Goal: Task Accomplishment & Management: Manage account settings

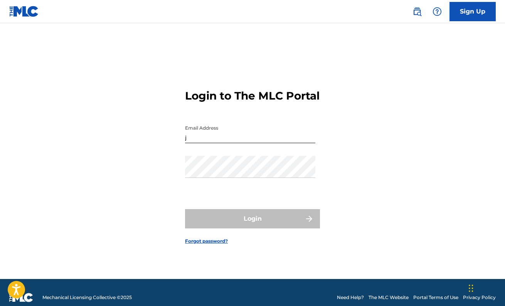
click at [236, 135] on input "j" at bounding box center [250, 132] width 130 height 22
click at [203, 140] on input "j" at bounding box center [250, 132] width 130 height 22
click at [192, 143] on input "j" at bounding box center [250, 132] width 130 height 22
type input "josh@liberti.org"
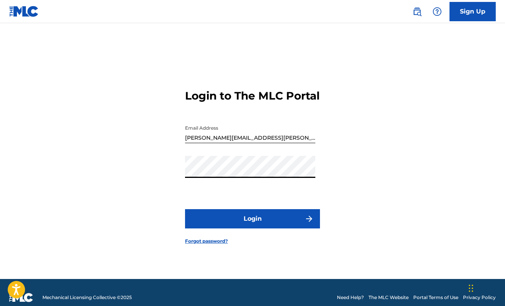
click at [252, 225] on button "Login" at bounding box center [252, 218] width 135 height 19
click at [465, 17] on link "Sign Up" at bounding box center [472, 11] width 46 height 19
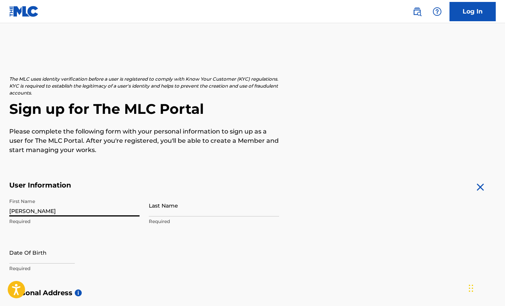
type input "[PERSON_NAME]"
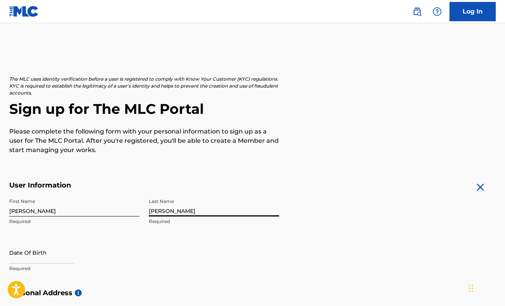
type input "[PERSON_NAME]"
select select "7"
select select "2025"
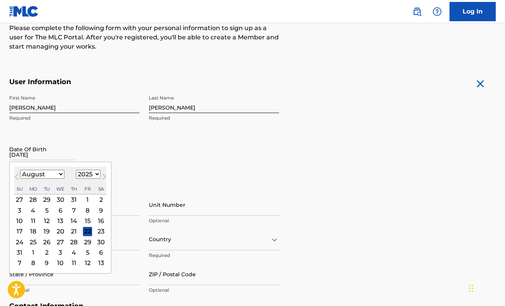
scroll to position [103, 0]
type input "07/24/1986"
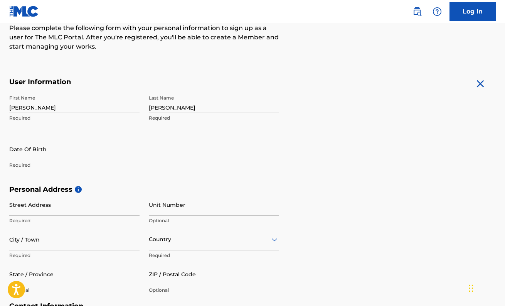
click at [57, 159] on input "text" at bounding box center [42, 149] width 66 height 22
select select "7"
select select "2025"
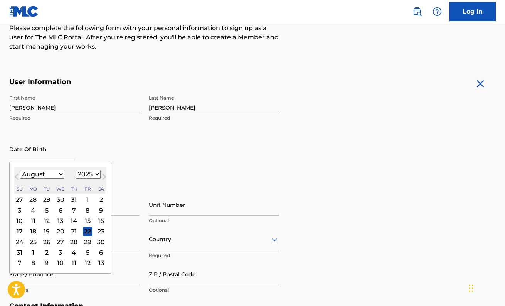
select select "6"
select select "1986"
click at [72, 230] on div "24" at bounding box center [73, 230] width 9 height 9
type input "[DATE]"
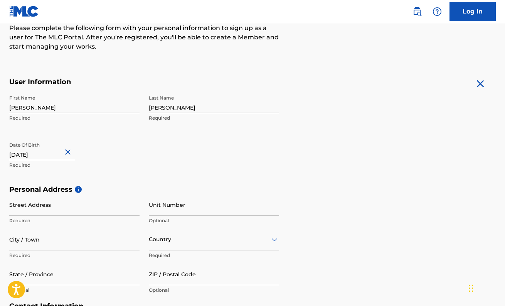
click at [152, 169] on div "First Name Joshua Required Last Name Marsh Required Date Of Birth July 24 1986 …" at bounding box center [144, 138] width 270 height 94
type input "[STREET_ADDRESS]"
type input "Audubon"
type input "[GEOGRAPHIC_DATA]"
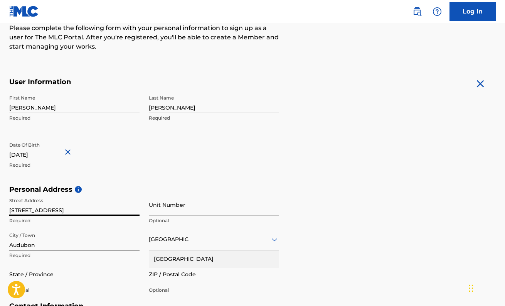
type input "NJ"
type input "08106"
type input "[GEOGRAPHIC_DATA]"
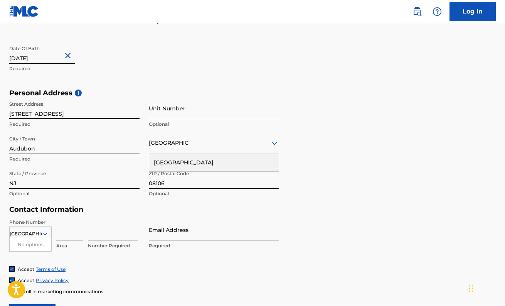
scroll to position [203, 0]
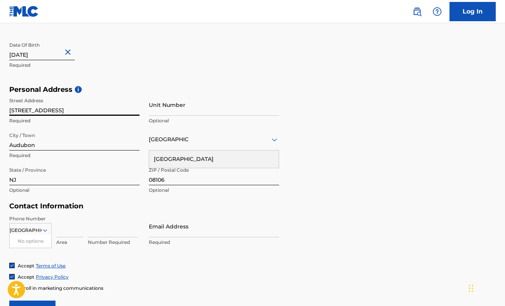
click at [37, 236] on div "No options" at bounding box center [31, 240] width 42 height 13
click at [70, 232] on input at bounding box center [69, 226] width 27 height 22
type input "802"
type input "2998690"
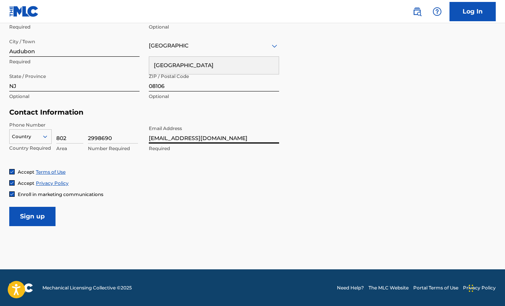
scroll to position [296, 0]
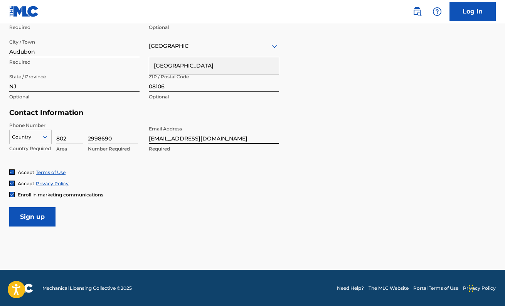
type input "[EMAIL_ADDRESS][DOMAIN_NAME]"
click at [45, 216] on input "Sign up" at bounding box center [32, 216] width 46 height 19
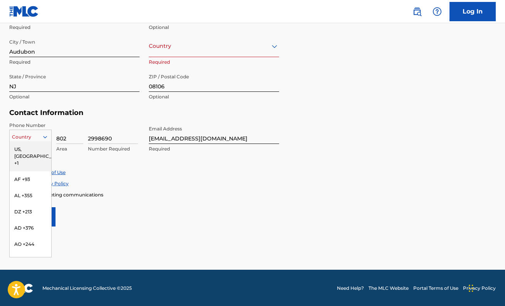
click at [38, 135] on div at bounding box center [31, 137] width 42 height 8
click at [34, 148] on div "US, [GEOGRAPHIC_DATA] +1" at bounding box center [31, 156] width 42 height 30
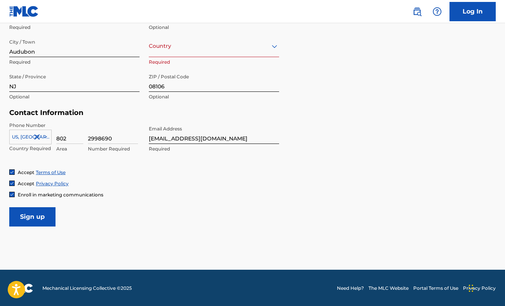
click at [39, 223] on input "Sign up" at bounding box center [32, 216] width 46 height 19
click at [166, 50] on div at bounding box center [214, 46] width 130 height 10
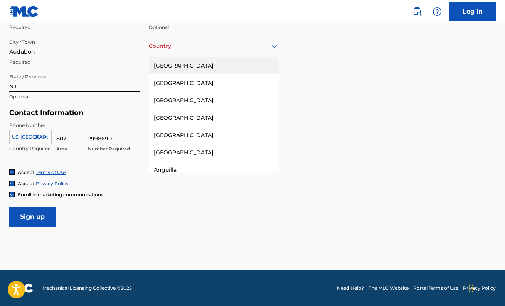
click at [168, 66] on div "[GEOGRAPHIC_DATA]" at bounding box center [213, 65] width 129 height 17
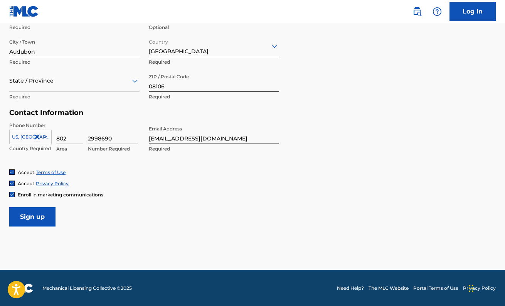
click at [32, 220] on input "Sign up" at bounding box center [32, 216] width 46 height 19
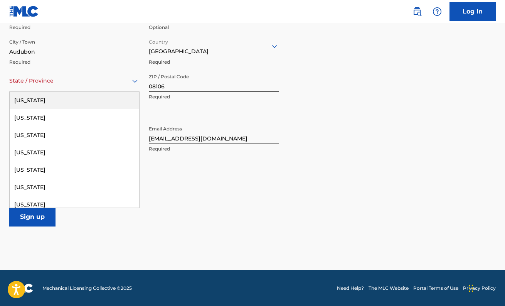
click at [35, 84] on div at bounding box center [74, 81] width 130 height 10
type input "new"
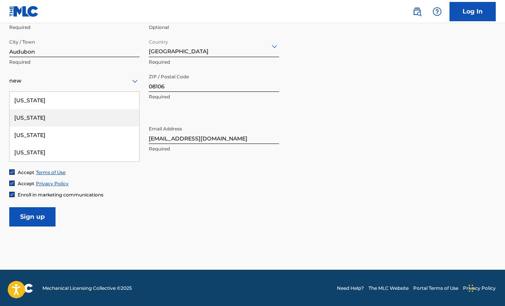
click at [25, 117] on div "[US_STATE]" at bounding box center [74, 117] width 129 height 17
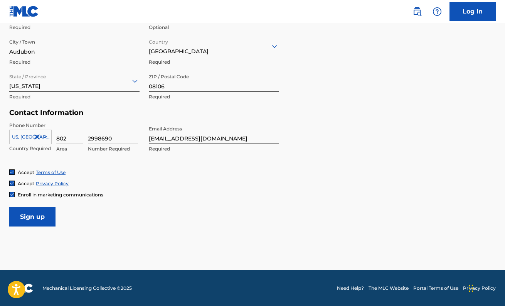
click at [32, 219] on input "Sign up" at bounding box center [32, 216] width 46 height 19
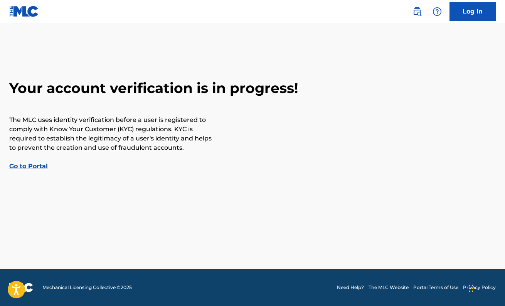
click at [21, 168] on link "Go to Portal" at bounding box center [28, 165] width 39 height 7
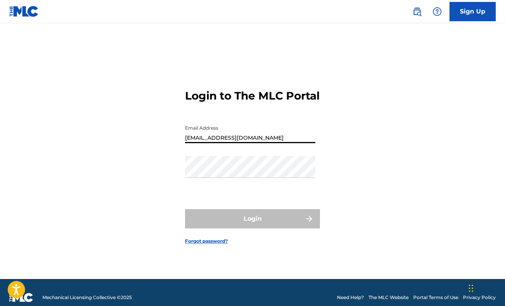
type input "[EMAIL_ADDRESS][DOMAIN_NAME]"
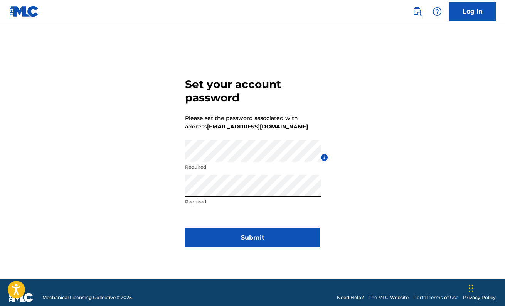
click at [311, 239] on button "Submit" at bounding box center [252, 237] width 135 height 19
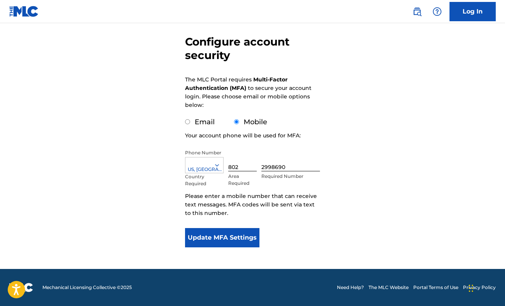
scroll to position [65, 0]
click at [227, 234] on button "Update MFA Settings" at bounding box center [222, 237] width 74 height 19
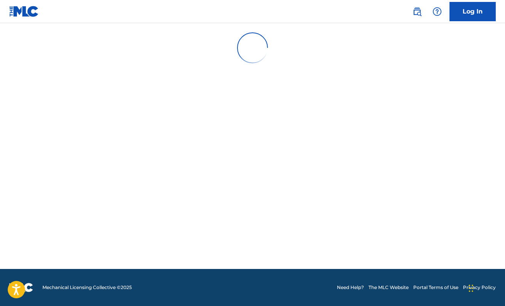
scroll to position [0, 0]
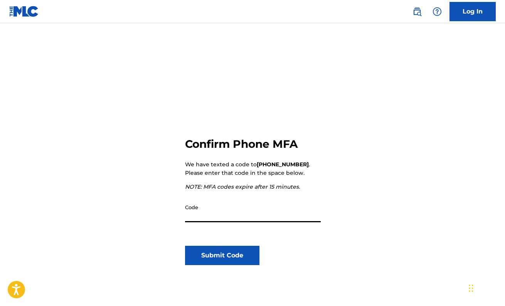
click at [193, 214] on input "Code" at bounding box center [253, 211] width 136 height 22
type input "780175"
click at [200, 252] on button "Submit Code" at bounding box center [222, 254] width 74 height 19
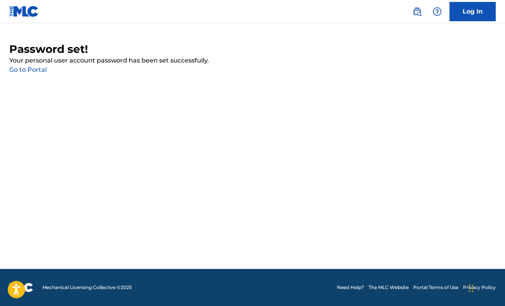
click at [38, 70] on link "Go to Portal" at bounding box center [27, 69] width 37 height 7
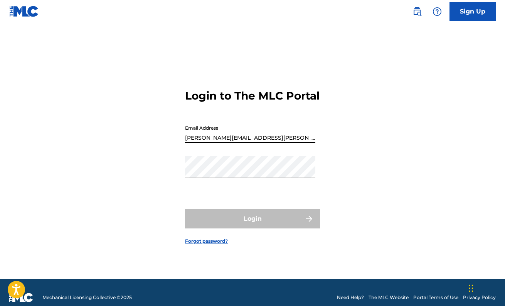
click at [252, 225] on button "Login" at bounding box center [252, 218] width 135 height 19
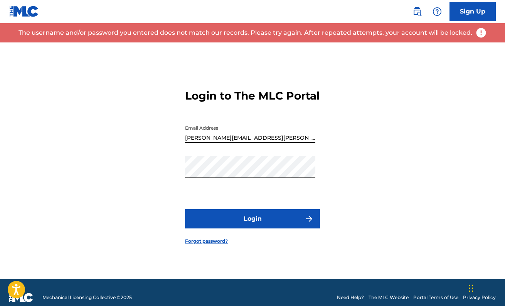
click at [194, 143] on input "josh@liberti.org" at bounding box center [250, 132] width 130 height 22
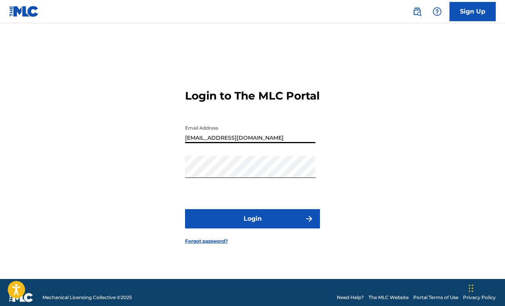
type input "[EMAIL_ADDRESS][DOMAIN_NAME]"
click at [246, 224] on button "Login" at bounding box center [252, 218] width 135 height 19
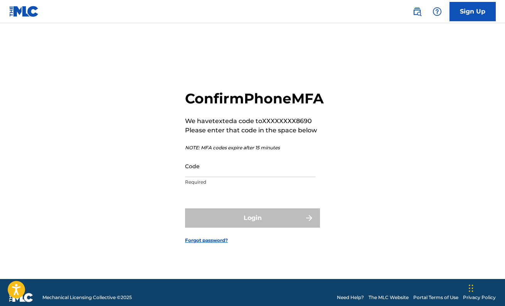
click at [230, 177] on input "Code" at bounding box center [250, 166] width 130 height 22
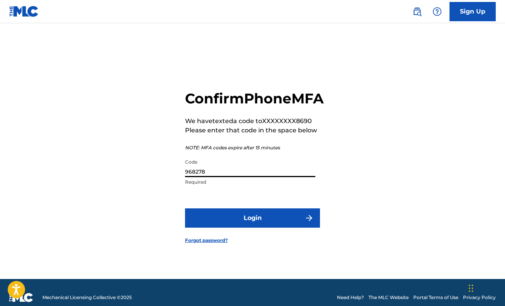
type input "968278"
click at [254, 227] on button "Login" at bounding box center [252, 217] width 135 height 19
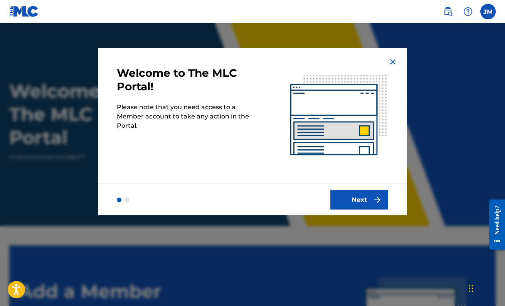
click at [364, 203] on button "Next" at bounding box center [359, 199] width 58 height 19
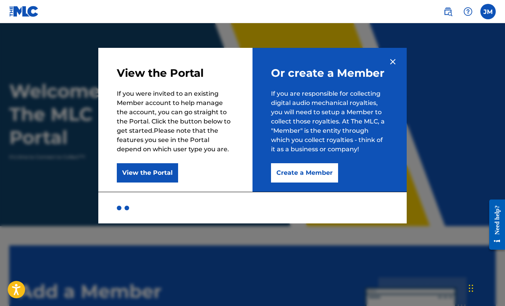
click at [309, 175] on button "Create a Member" at bounding box center [304, 172] width 67 height 19
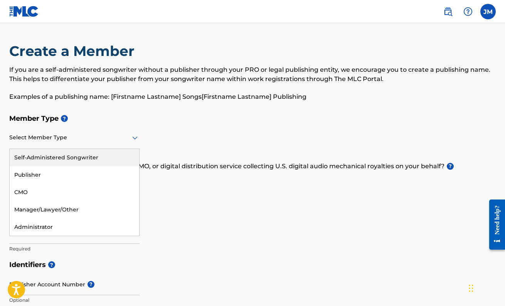
click at [84, 145] on div "Select Member Type" at bounding box center [74, 138] width 130 height 22
click at [69, 161] on div "Self-Administered Songwriter" at bounding box center [74, 157] width 129 height 17
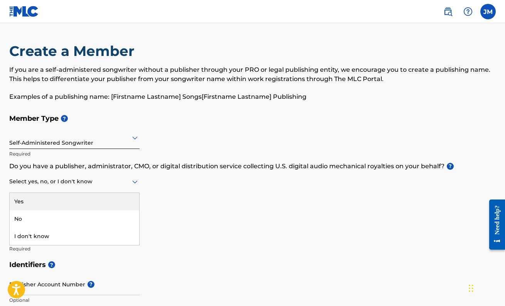
click at [138, 183] on icon at bounding box center [134, 181] width 9 height 9
click at [174, 195] on div "Member Type ? Self-Administered Songwriter Required Do you have a publisher, ad…" at bounding box center [252, 183] width 486 height 146
click at [132, 182] on icon at bounding box center [134, 181] width 9 height 9
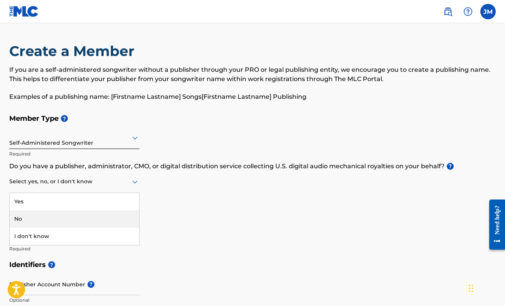
click at [111, 213] on div "No" at bounding box center [74, 218] width 129 height 17
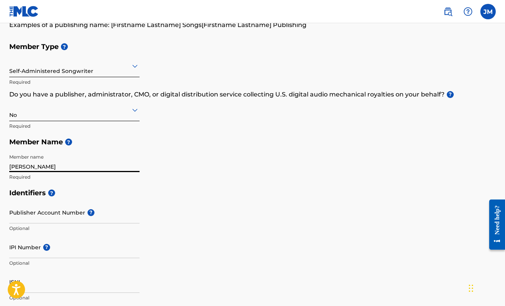
scroll to position [72, 0]
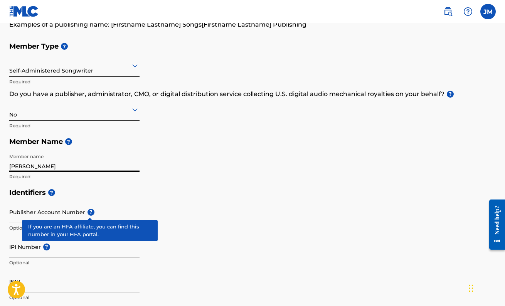
click at [87, 212] on span "?" at bounding box center [90, 211] width 7 height 7
click at [87, 212] on input "Publisher Account Number ?" at bounding box center [74, 212] width 130 height 22
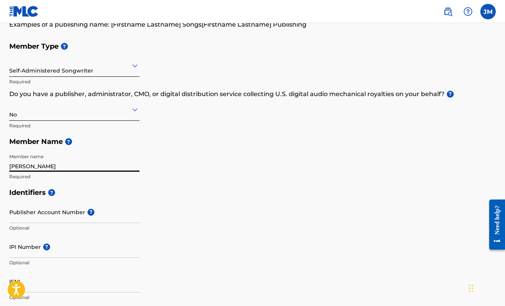
click at [53, 166] on input "[PERSON_NAME]" at bounding box center [74, 161] width 130 height 22
type input "J"
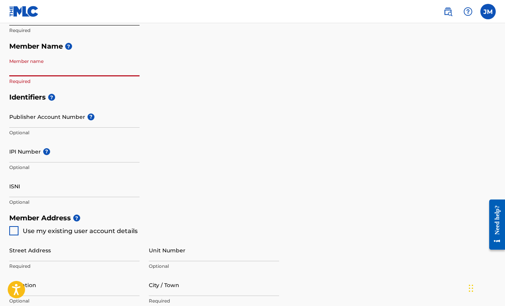
scroll to position [174, 0]
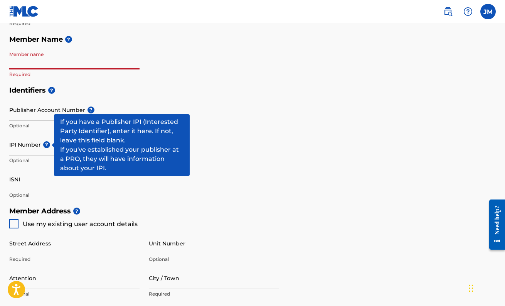
click at [50, 143] on span "?" at bounding box center [46, 144] width 7 height 7
click at [50, 143] on input "IPI Number ?" at bounding box center [74, 144] width 130 height 22
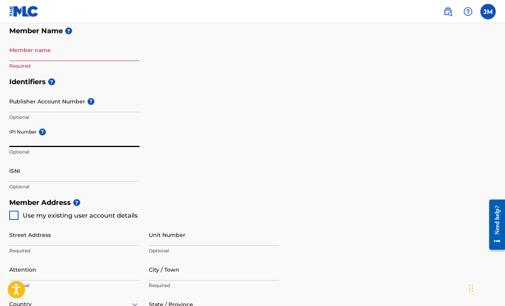
scroll to position [183, 0]
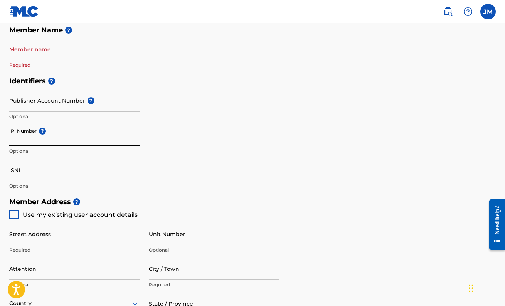
click at [76, 57] on input "Member name" at bounding box center [74, 49] width 130 height 22
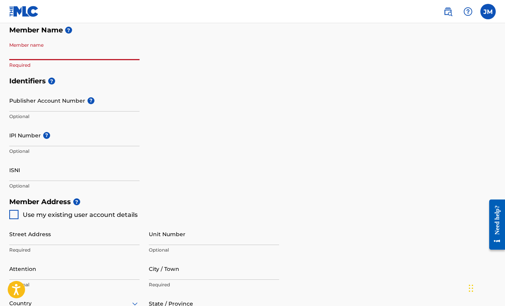
type input "f"
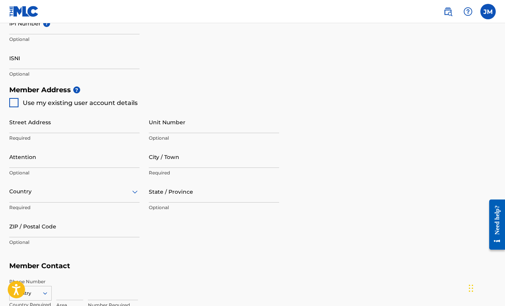
scroll to position [297, 0]
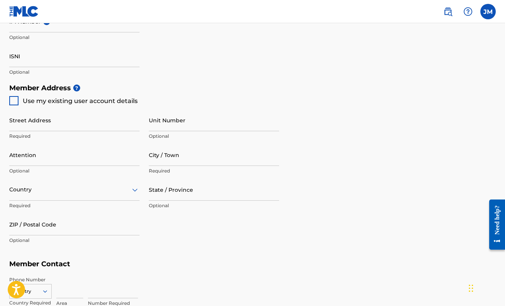
type input "[PERSON_NAME]"
click at [12, 98] on div at bounding box center [13, 100] width 9 height 9
type input "[STREET_ADDRESS]"
type input "Audubon"
type input "08106"
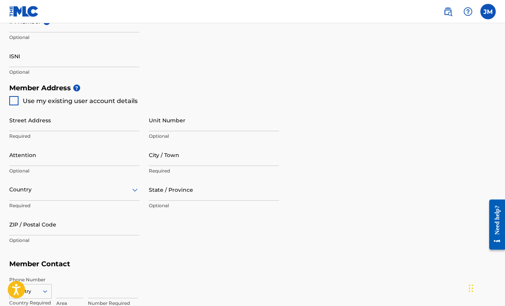
type input "802"
type input "2998690"
type input "[EMAIL_ADDRESS][DOMAIN_NAME]"
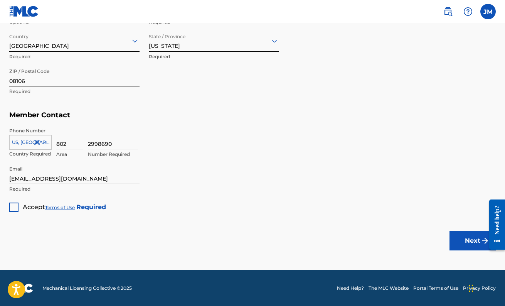
scroll to position [445, 0]
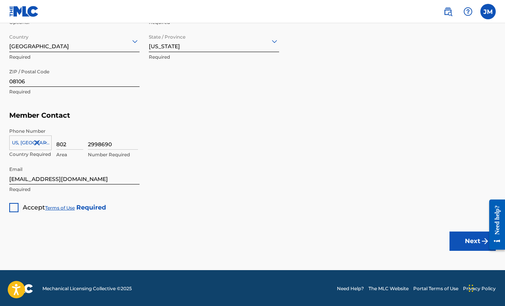
click at [15, 207] on div at bounding box center [13, 207] width 9 height 9
click at [466, 241] on button "Next" at bounding box center [472, 240] width 46 height 19
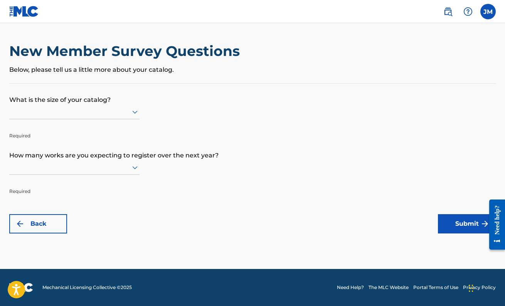
click at [117, 113] on div at bounding box center [74, 112] width 130 height 10
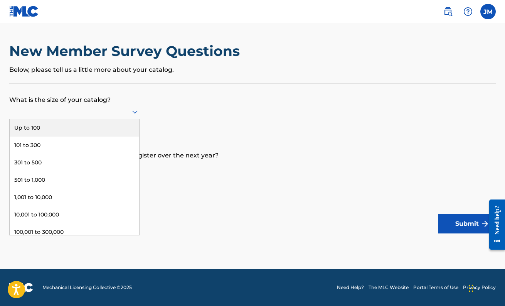
click at [86, 134] on div "Up to 100" at bounding box center [74, 127] width 129 height 17
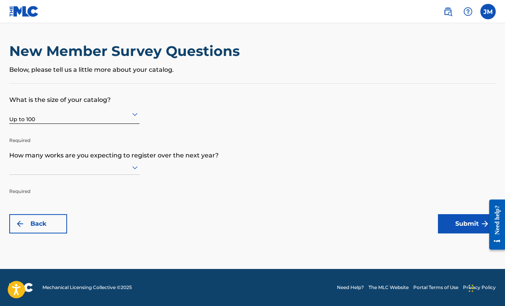
click at [132, 170] on icon at bounding box center [134, 167] width 9 height 9
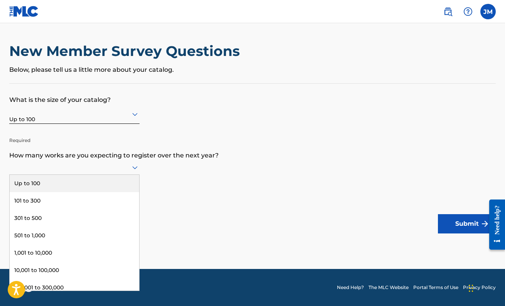
click at [106, 186] on div "Up to 100" at bounding box center [74, 183] width 129 height 17
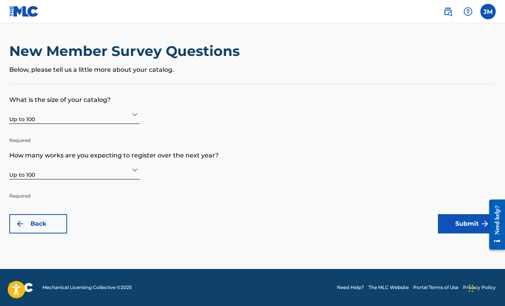
click at [469, 222] on button "Submit" at bounding box center [467, 223] width 58 height 19
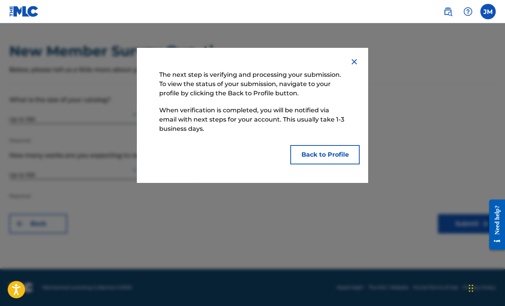
click at [339, 156] on button "Back to Profile" at bounding box center [324, 154] width 69 height 19
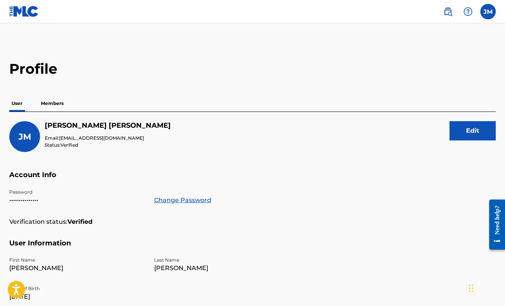
click at [52, 105] on p "Members" at bounding box center [52, 103] width 27 height 16
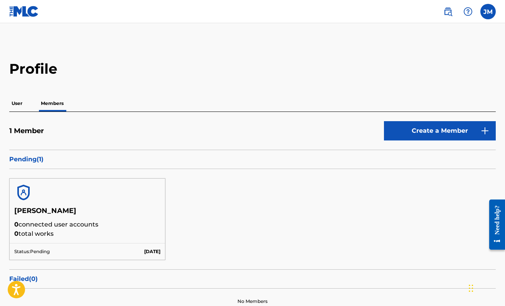
click at [122, 207] on h5 "[PERSON_NAME]" at bounding box center [87, 212] width 146 height 13
click at [17, 102] on p "User" at bounding box center [16, 103] width 15 height 16
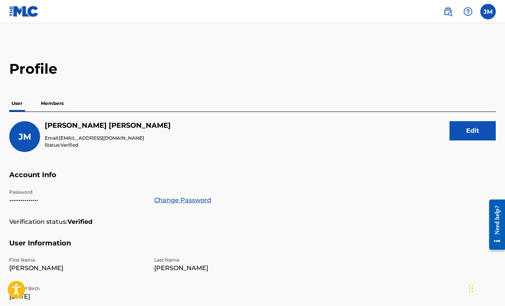
click at [30, 14] on img at bounding box center [24, 11] width 30 height 11
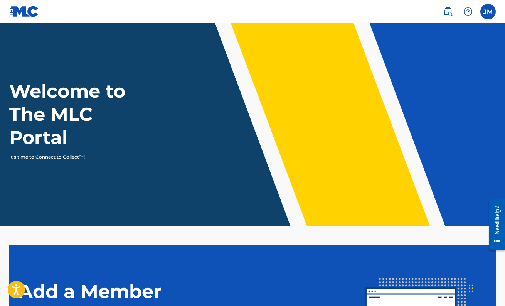
click at [484, 16] on label at bounding box center [487, 11] width 15 height 15
click at [488, 12] on input "[PERSON_NAME] [PERSON_NAME][EMAIL_ADDRESS][DOMAIN_NAME] Notification Preference…" at bounding box center [488, 12] width 0 height 0
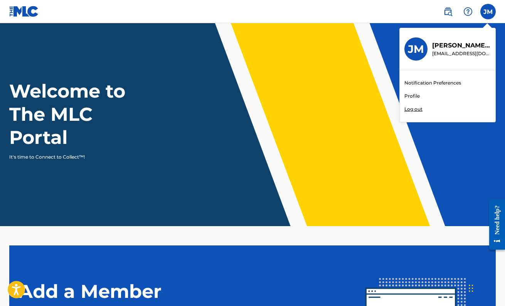
click at [341, 24] on header "Welcome to The MLC Portal It's time to Connect to Collect™!" at bounding box center [252, 124] width 505 height 203
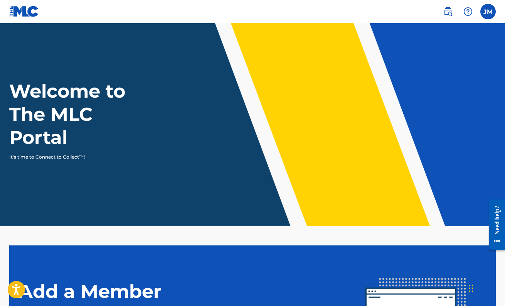
click at [448, 13] on img at bounding box center [447, 11] width 9 height 9
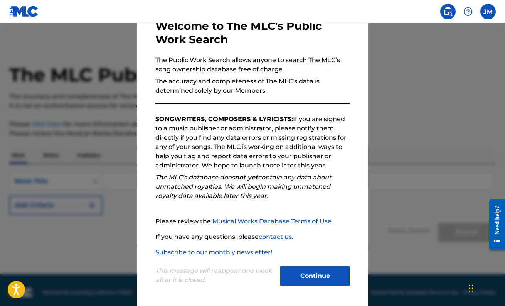
scroll to position [47, 0]
click at [308, 273] on button "Continue" at bounding box center [314, 275] width 69 height 19
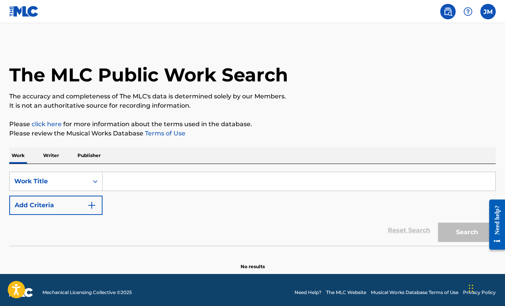
click at [47, 152] on p "Writer" at bounding box center [51, 155] width 20 height 16
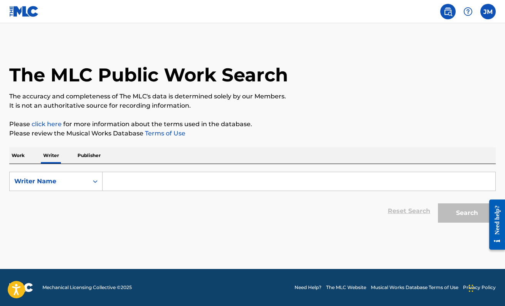
click at [164, 182] on input "Search Form" at bounding box center [299, 181] width 393 height 18
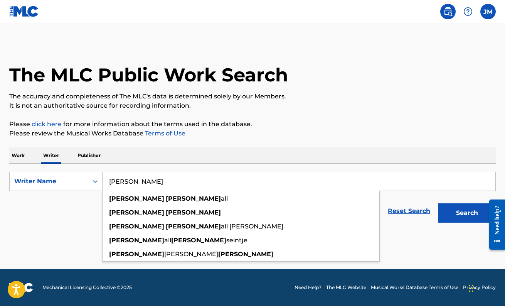
type input "[PERSON_NAME]"
click at [467, 213] on button "Search" at bounding box center [467, 212] width 58 height 19
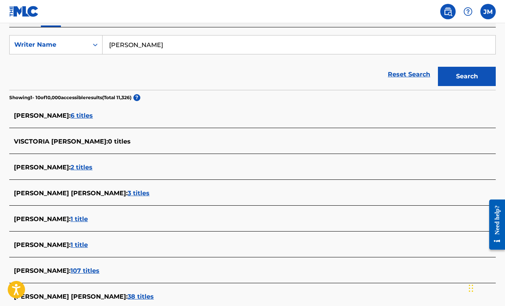
scroll to position [138, 0]
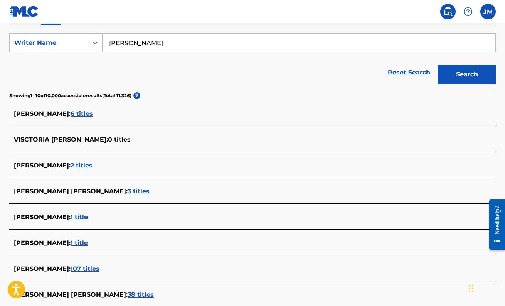
click at [85, 113] on span "6 titles" at bounding box center [82, 113] width 22 height 7
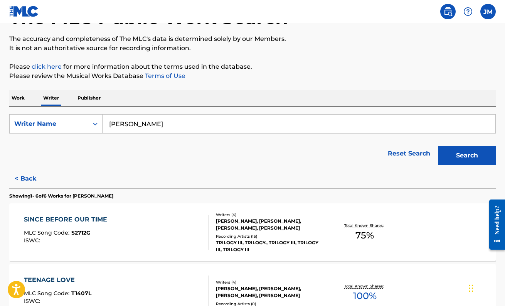
scroll to position [42, 0]
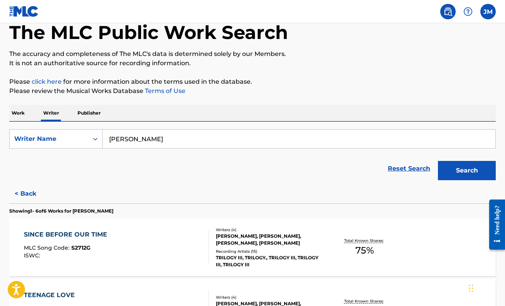
click at [17, 107] on p "Work" at bounding box center [18, 113] width 18 height 16
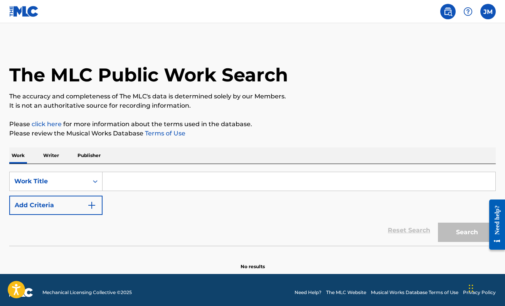
click at [49, 155] on p "Writer" at bounding box center [51, 155] width 20 height 16
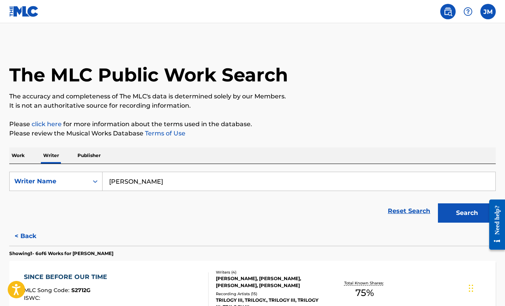
click at [92, 156] on p "Publisher" at bounding box center [89, 155] width 28 height 16
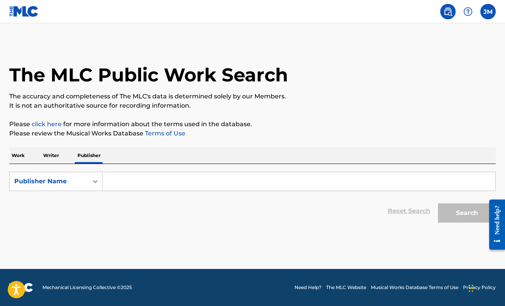
click at [20, 154] on p "Work" at bounding box center [18, 155] width 18 height 16
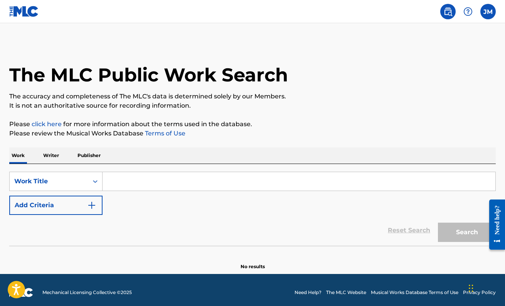
click at [133, 179] on input "Search Form" at bounding box center [299, 181] width 393 height 18
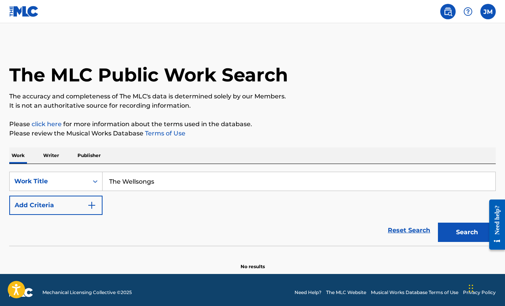
type input "The Wellsongs"
click at [467, 232] on button "Search" at bounding box center [467, 231] width 58 height 19
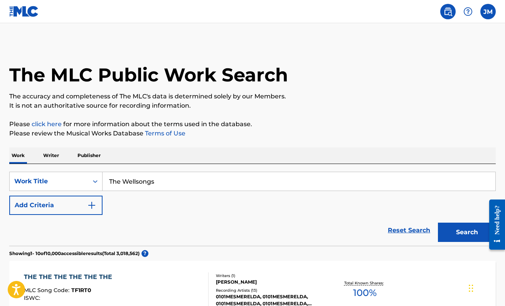
click at [42, 150] on p "Writer" at bounding box center [51, 155] width 20 height 16
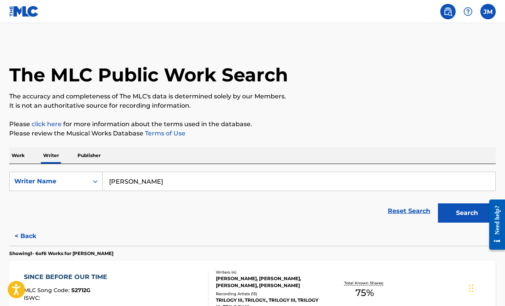
click at [158, 187] on input "[PERSON_NAME]" at bounding box center [299, 181] width 393 height 18
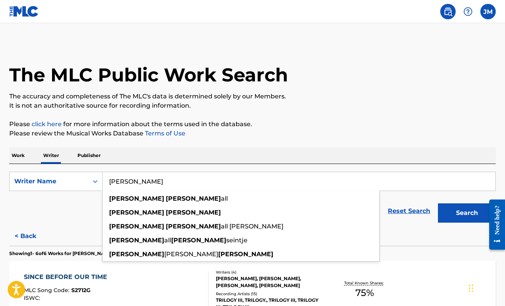
click at [158, 186] on input "[PERSON_NAME]" at bounding box center [299, 181] width 393 height 18
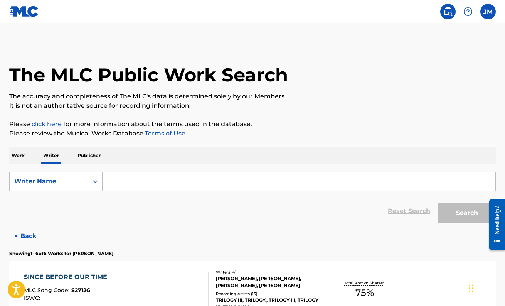
click at [22, 155] on p "Work" at bounding box center [18, 155] width 18 height 16
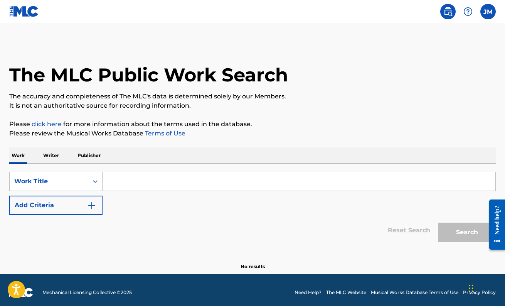
click at [23, 13] on img at bounding box center [24, 11] width 30 height 11
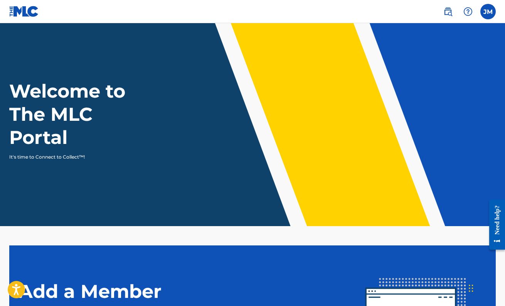
click at [449, 13] on img at bounding box center [447, 11] width 9 height 9
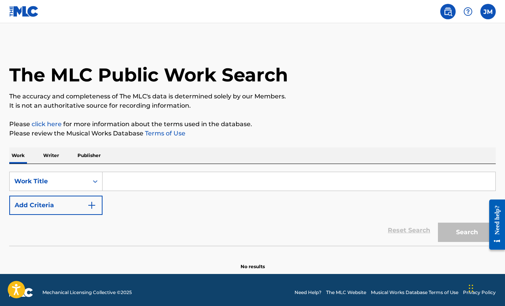
click at [147, 184] on input "Search Form" at bounding box center [299, 181] width 393 height 18
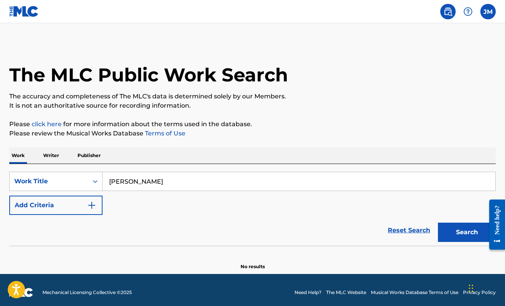
type input "[PERSON_NAME]"
click at [467, 232] on button "Search" at bounding box center [467, 231] width 58 height 19
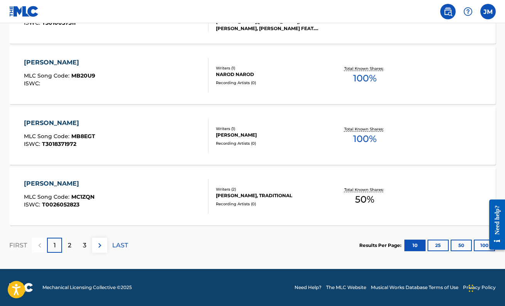
scroll to position [638, 0]
click at [69, 245] on p "2" at bounding box center [69, 244] width 3 height 9
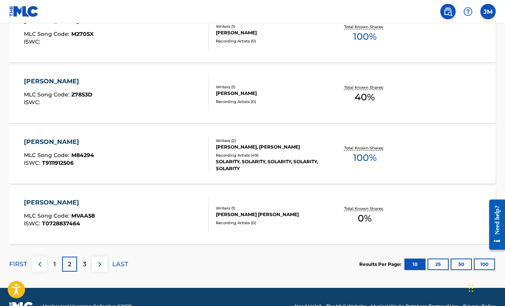
scroll to position [620, 0]
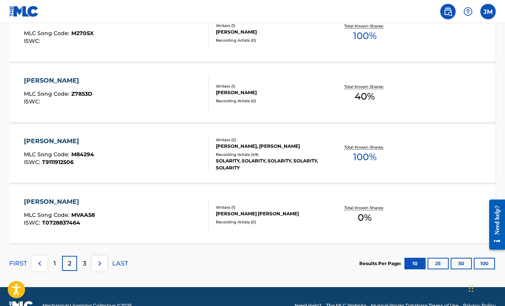
click at [80, 266] on div "3" at bounding box center [84, 263] width 15 height 15
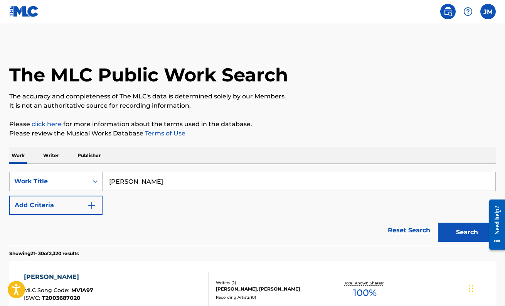
scroll to position [0, 0]
click at [89, 206] on img "Search Form" at bounding box center [91, 204] width 9 height 9
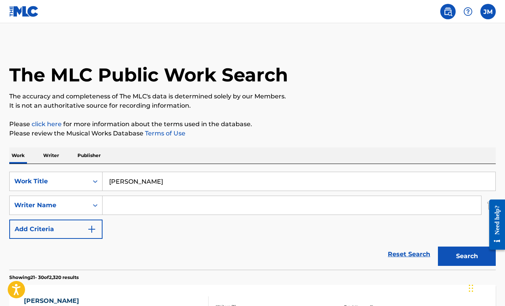
click at [116, 207] on input "Search Form" at bounding box center [292, 205] width 378 height 18
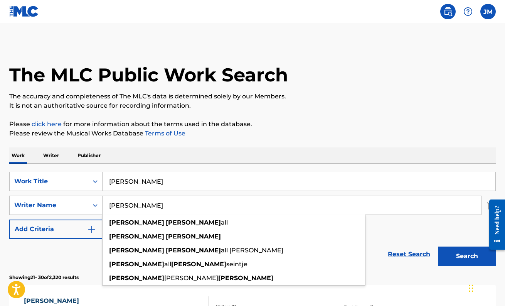
type input "[PERSON_NAME]"
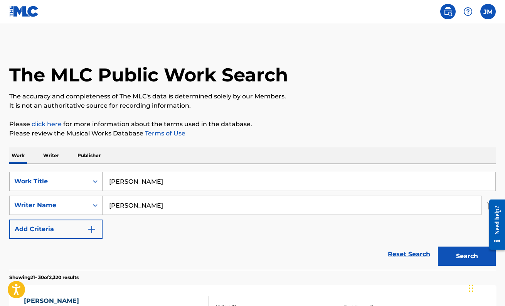
drag, startPoint x: 158, startPoint y: 182, endPoint x: 78, endPoint y: 174, distance: 80.2
click at [78, 174] on div "SearchWithCriteria574e7c80-1619-408a-9469-7aac1727a893 Work Title Joshua Marsh" at bounding box center [252, 180] width 486 height 19
type input "126"
click at [467, 256] on button "Search" at bounding box center [467, 255] width 58 height 19
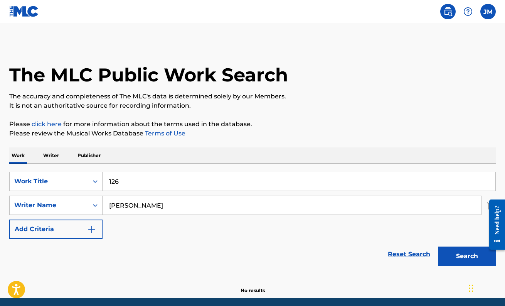
click at [468, 10] on img at bounding box center [467, 11] width 9 height 9
click at [364, 66] on div "The MLC Public Work Search" at bounding box center [252, 70] width 486 height 56
click at [15, 14] on img at bounding box center [24, 11] width 30 height 11
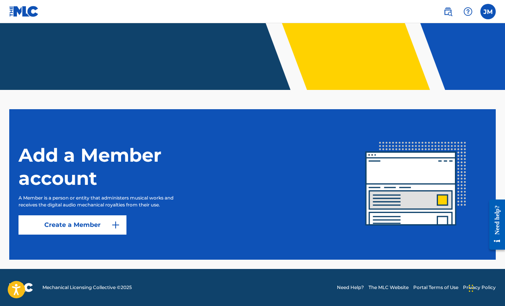
scroll to position [136, 0]
click at [484, 15] on label at bounding box center [487, 11] width 15 height 15
click at [488, 12] on input "[PERSON_NAME] [PERSON_NAME][EMAIL_ADDRESS][DOMAIN_NAME] Notification Preference…" at bounding box center [488, 12] width 0 height 0
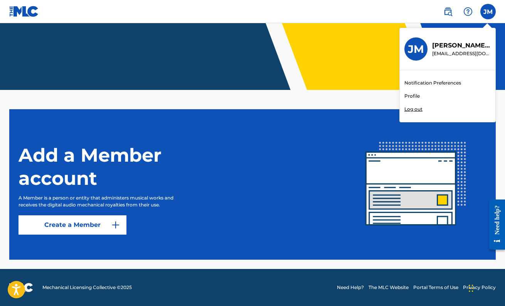
click at [417, 95] on link "Profile" at bounding box center [411, 95] width 15 height 7
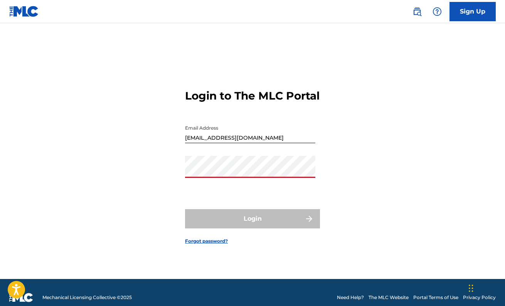
click at [252, 225] on button "Login" at bounding box center [252, 218] width 135 height 19
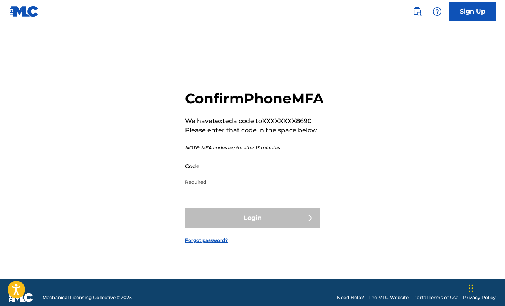
click at [214, 177] on input "Code" at bounding box center [250, 166] width 130 height 22
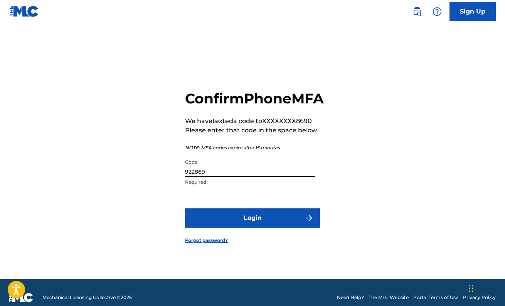
type input "922869"
click at [252, 226] on button "Login" at bounding box center [252, 217] width 135 height 19
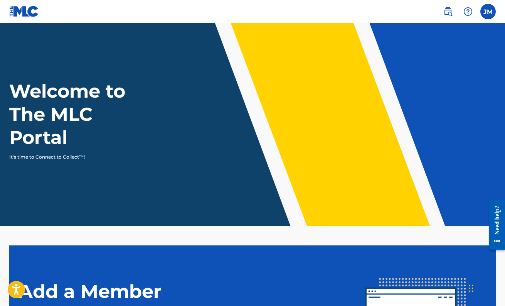
click at [487, 8] on label at bounding box center [487, 11] width 15 height 15
click at [488, 12] on input "[PERSON_NAME] [PERSON_NAME][EMAIL_ADDRESS][DOMAIN_NAME] Notification Preference…" at bounding box center [488, 12] width 0 height 0
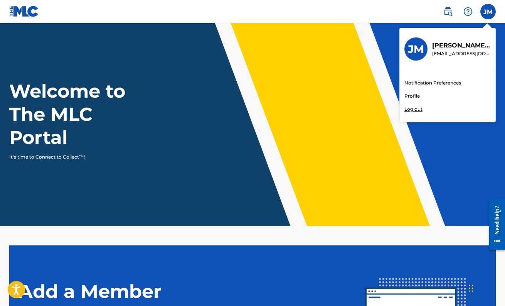
click at [332, 81] on div "Welcome to The MLC Portal It's time to Connect to Collect™!" at bounding box center [252, 119] width 505 height 81
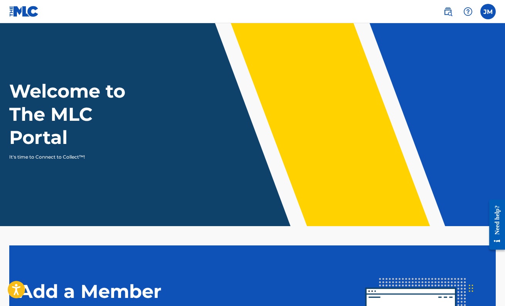
click at [448, 10] on img at bounding box center [447, 11] width 9 height 9
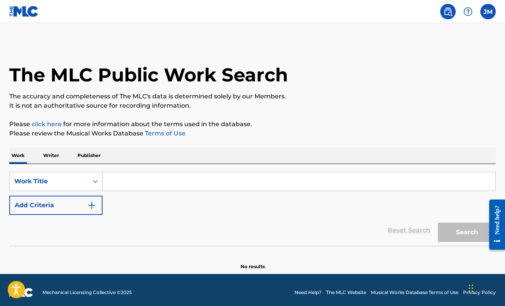
click at [118, 182] on input "Search Form" at bounding box center [299, 181] width 393 height 18
click at [55, 158] on p "Writer" at bounding box center [51, 155] width 20 height 16
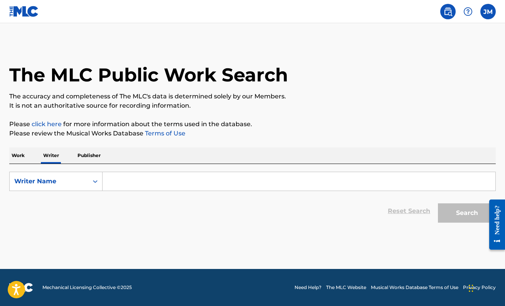
click at [14, 159] on p "Work" at bounding box center [18, 155] width 18 height 16
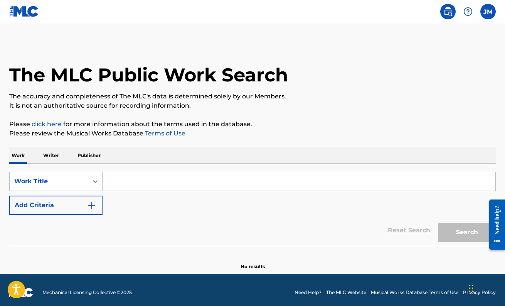
click at [91, 205] on img "Search Form" at bounding box center [91, 204] width 9 height 9
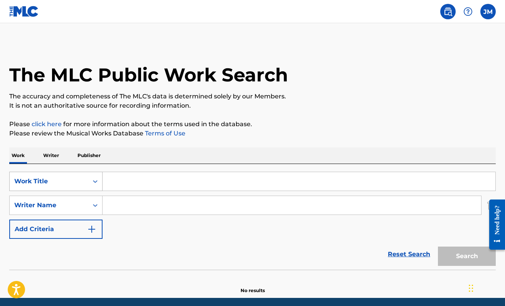
scroll to position [1, 0]
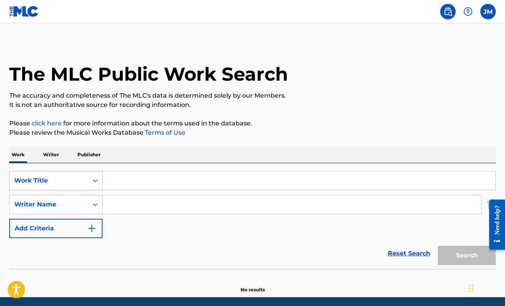
click at [94, 183] on icon "Search Form" at bounding box center [95, 181] width 8 height 8
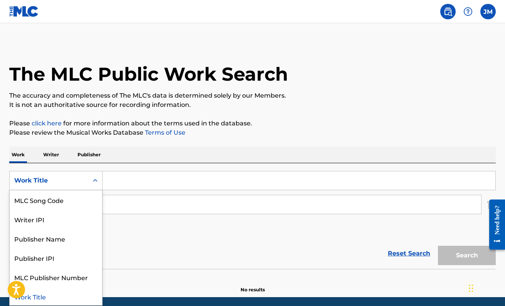
scroll to position [1, 0]
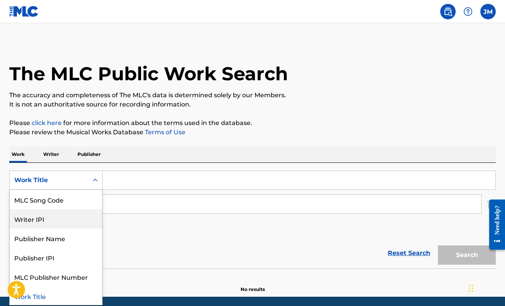
click at [63, 216] on div "Writer IPI" at bounding box center [56, 218] width 92 height 19
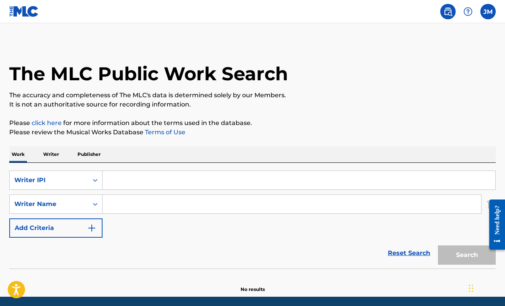
click at [129, 181] on input "Search Form" at bounding box center [299, 180] width 393 height 18
paste input "01025012528"
type input "01025012528"
click at [469, 253] on button "Search" at bounding box center [467, 254] width 58 height 19
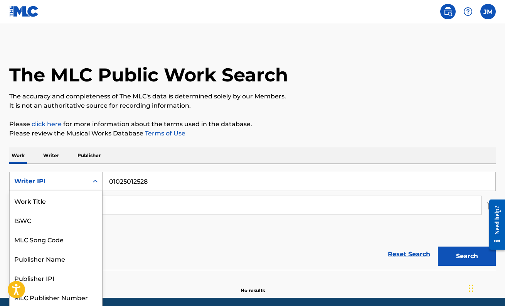
scroll to position [0, 0]
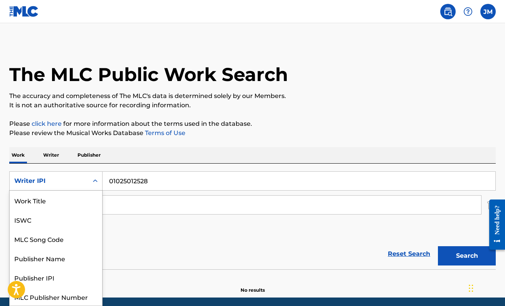
click at [96, 181] on icon "Search Form" at bounding box center [95, 181] width 8 height 8
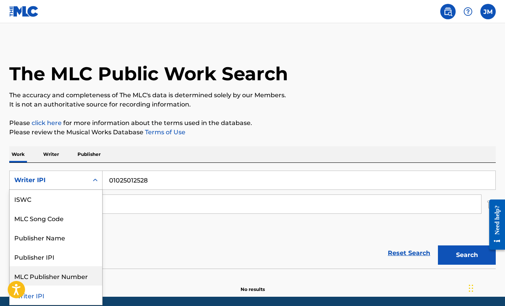
scroll to position [20, 0]
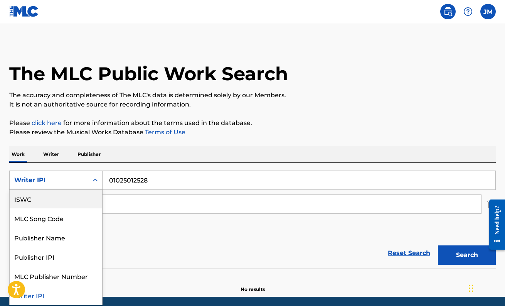
click at [38, 199] on div "ISWC" at bounding box center [56, 198] width 92 height 19
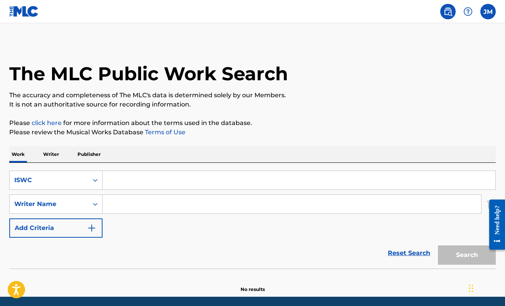
click at [133, 186] on input "Search Form" at bounding box center [299, 180] width 393 height 18
paste input "71274681"
type input "71274681"
click at [467, 255] on button "Search" at bounding box center [467, 254] width 58 height 19
click at [466, 248] on button "Search" at bounding box center [467, 254] width 58 height 19
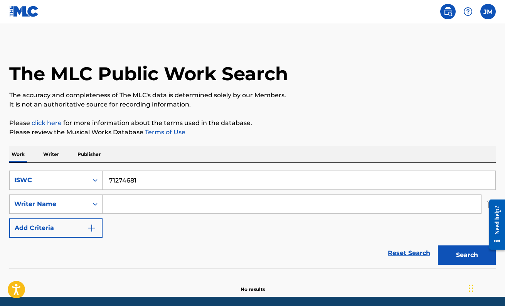
click at [53, 155] on p "Writer" at bounding box center [51, 154] width 20 height 16
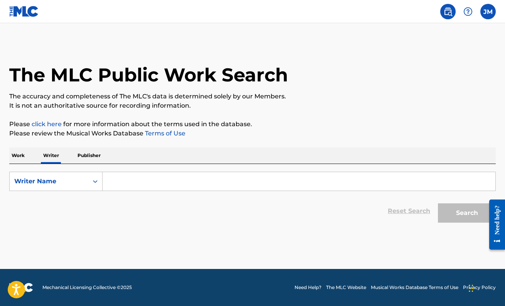
click at [11, 158] on p "Work" at bounding box center [18, 155] width 18 height 16
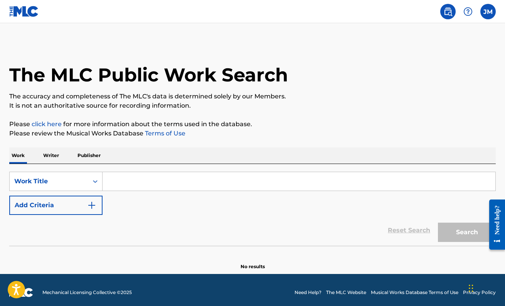
click at [123, 181] on input "Search Form" at bounding box center [299, 181] width 393 height 18
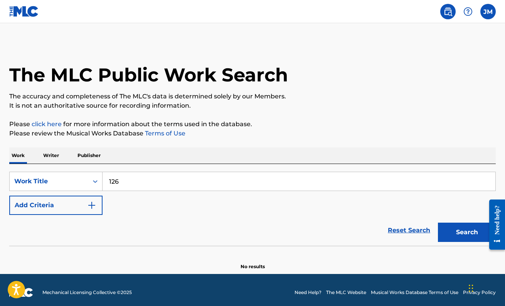
type input "126"
click at [467, 232] on button "Search" at bounding box center [467, 231] width 58 height 19
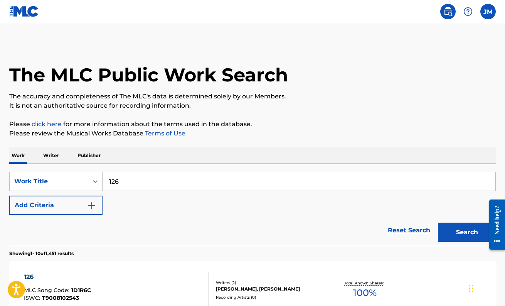
click at [92, 202] on img "Search Form" at bounding box center [91, 204] width 9 height 9
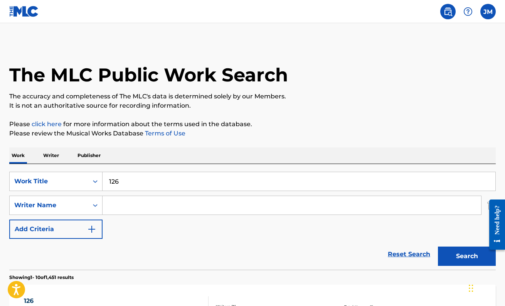
click at [143, 206] on input "Search Form" at bounding box center [292, 205] width 378 height 18
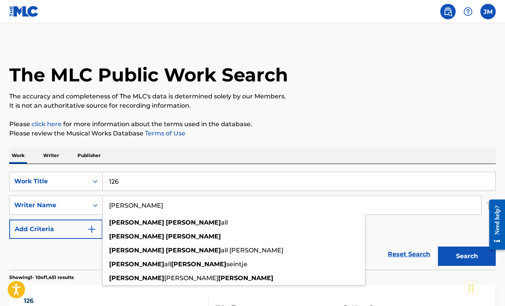
type input "[PERSON_NAME]"
click at [467, 256] on button "Search" at bounding box center [467, 255] width 58 height 19
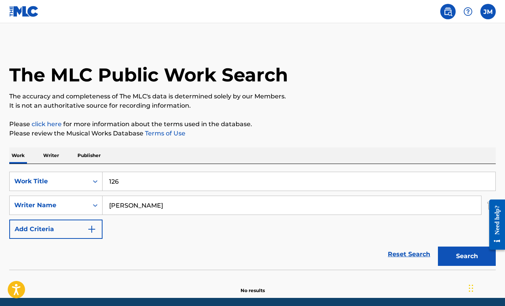
click at [483, 13] on label at bounding box center [487, 11] width 15 height 15
click at [488, 12] on input "[PERSON_NAME] [PERSON_NAME][EMAIL_ADDRESS][DOMAIN_NAME] Notification Preference…" at bounding box center [488, 12] width 0 height 0
click at [414, 96] on link "Profile" at bounding box center [411, 95] width 15 height 7
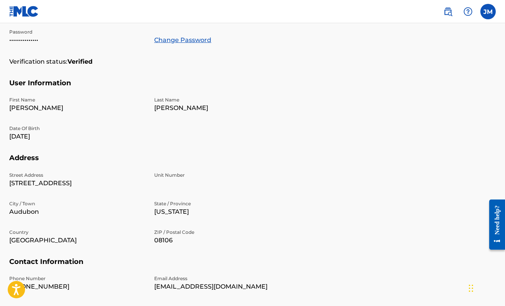
scroll to position [81, 0]
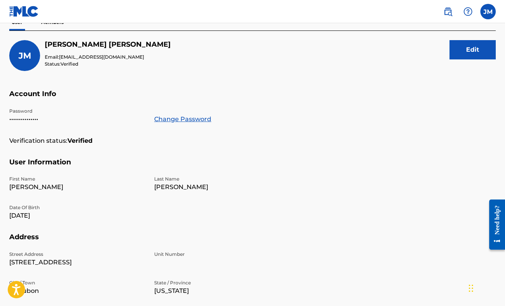
click at [466, 53] on button "Edit" at bounding box center [472, 49] width 46 height 19
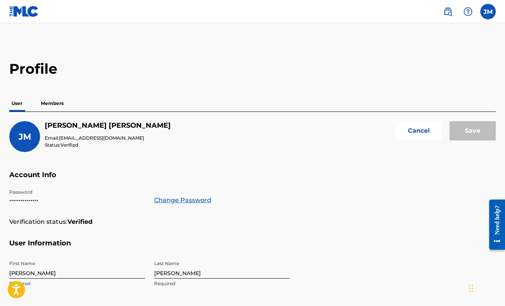
scroll to position [0, 0]
click at [59, 103] on p "Members" at bounding box center [52, 103] width 27 height 16
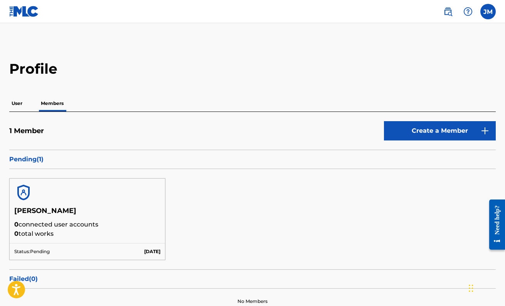
click at [97, 218] on h5 "[PERSON_NAME]" at bounding box center [87, 212] width 146 height 13
click at [13, 103] on p "User" at bounding box center [16, 103] width 15 height 16
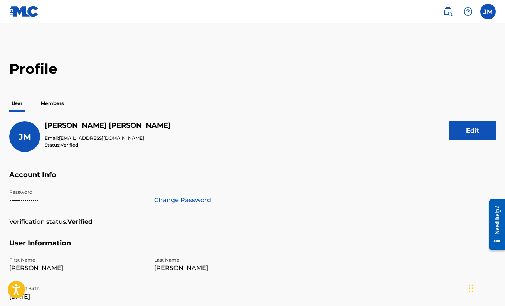
click at [30, 16] on img at bounding box center [24, 11] width 30 height 11
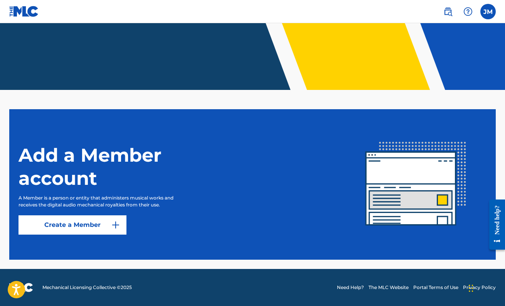
scroll to position [136, 0]
click at [451, 12] on img at bounding box center [447, 11] width 9 height 9
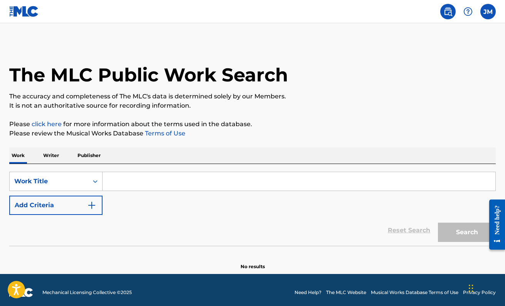
click at [469, 10] on img at bounding box center [467, 11] width 9 height 9
click at [491, 9] on label at bounding box center [487, 11] width 15 height 15
click at [488, 12] on input "[PERSON_NAME] [PERSON_NAME][EMAIL_ADDRESS][DOMAIN_NAME] Notification Preference…" at bounding box center [488, 12] width 0 height 0
click at [422, 82] on link "Notification Preferences" at bounding box center [432, 82] width 57 height 7
